Goal: Navigation & Orientation: Find specific page/section

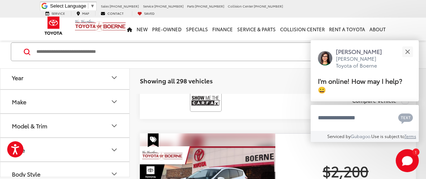
scroll to position [733, 0]
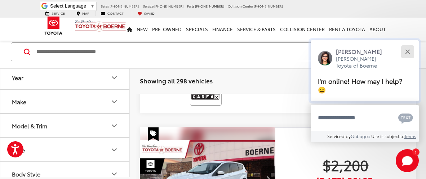
click at [407, 54] on div "Close" at bounding box center [407, 51] width 5 height 5
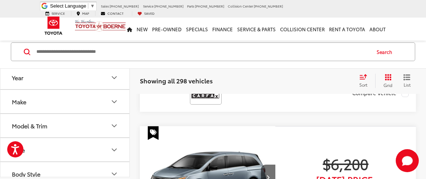
scroll to position [2411, 0]
